Goal: Check status

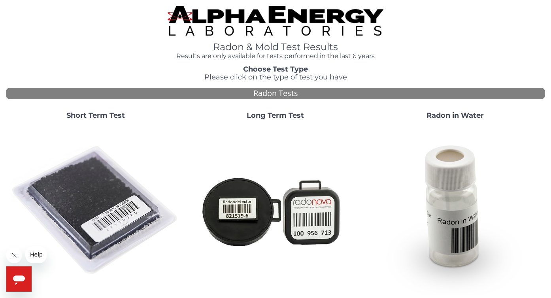
click at [179, 66] on h3 "Choose Test Type Please click on the type of test you have" at bounding box center [275, 74] width 539 height 16
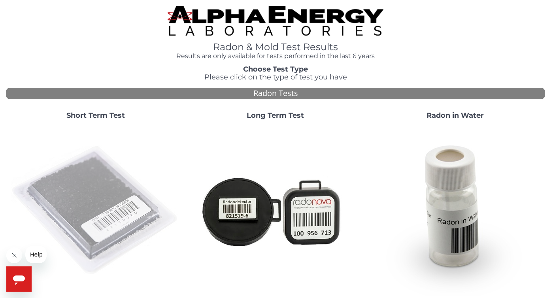
click at [124, 179] on img at bounding box center [96, 211] width 170 height 170
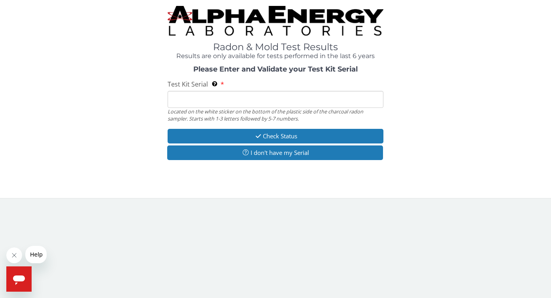
click at [182, 109] on div "Located on the white sticker on the bottom of the plastic side of the charcoal …" at bounding box center [275, 115] width 216 height 15
click at [187, 101] on input "Test Kit Serial Located on the white sticker on the bottom of the plastic side …" at bounding box center [275, 99] width 216 height 17
paste input "FE454766"
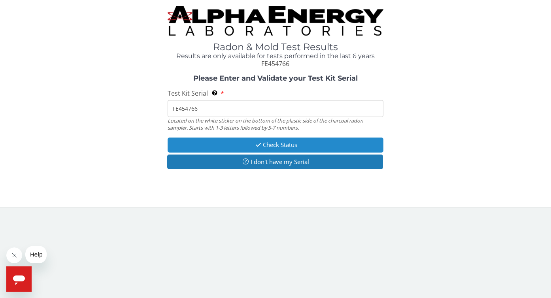
type input "FE454766"
click at [249, 143] on button "Check Status" at bounding box center [275, 144] width 216 height 15
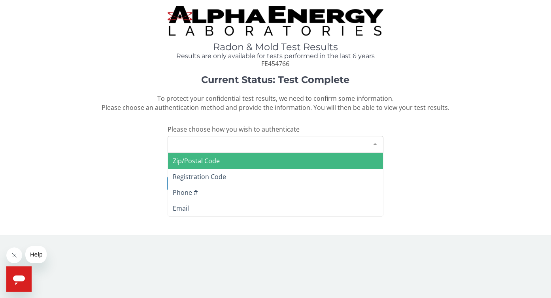
click at [249, 143] on div "Please make a selection" at bounding box center [275, 144] width 216 height 17
click at [245, 160] on span "Zip/Postal Code" at bounding box center [275, 161] width 215 height 16
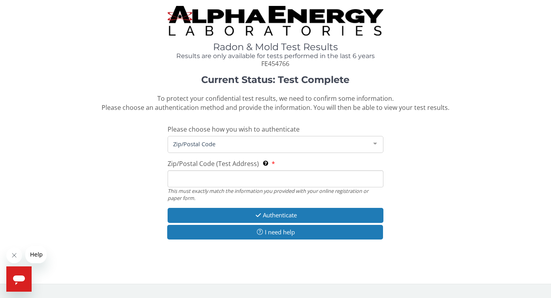
click at [238, 180] on input "Zip/Postal Code (Test Address) This must exactly match the information you prov…" at bounding box center [275, 178] width 216 height 17
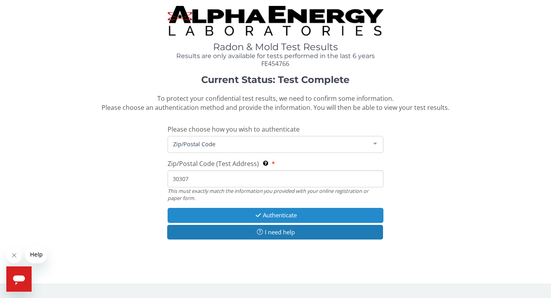
type input "30307"
click at [269, 217] on button "Authenticate" at bounding box center [275, 215] width 216 height 15
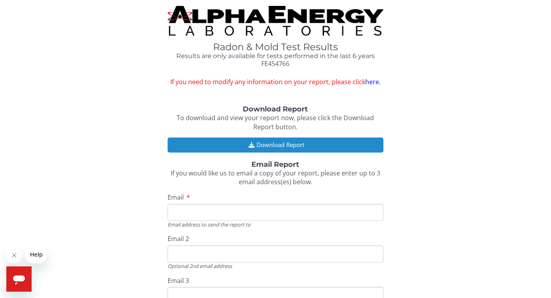
click at [295, 149] on button "Download Report" at bounding box center [275, 144] width 216 height 15
